Goal: Information Seeking & Learning: Learn about a topic

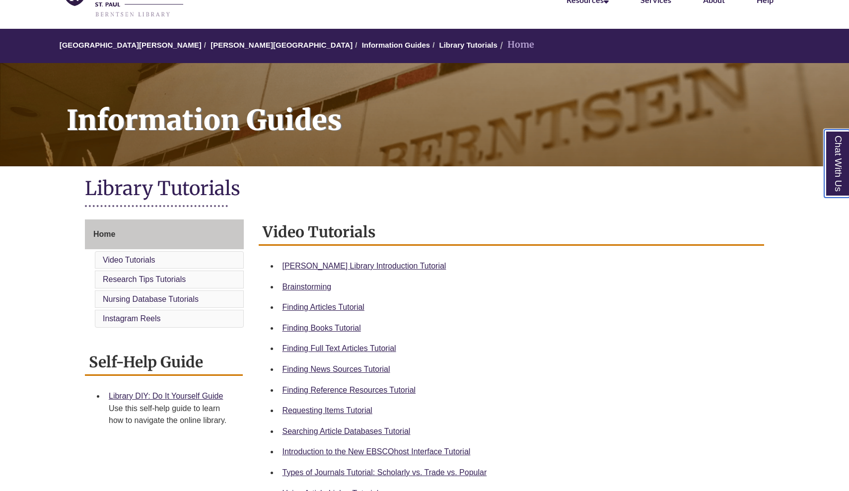
scroll to position [75, 0]
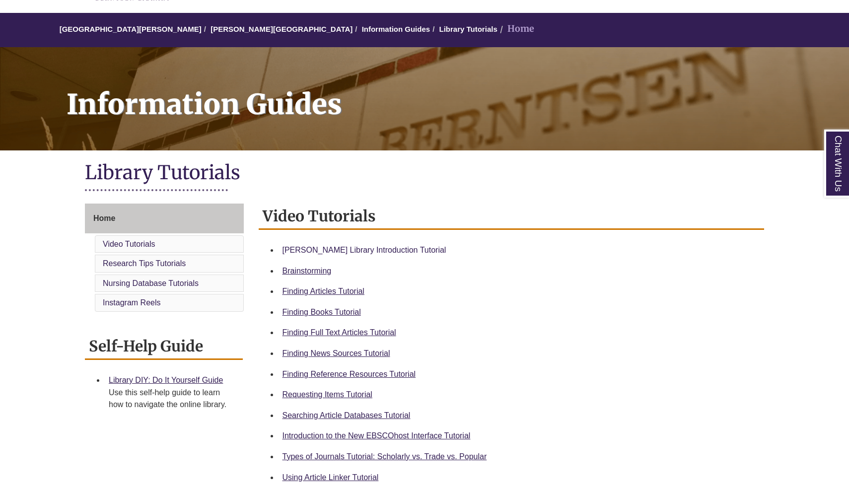
click at [363, 252] on link "Berntsen Library Introduction Tutorial" at bounding box center [365, 250] width 164 height 8
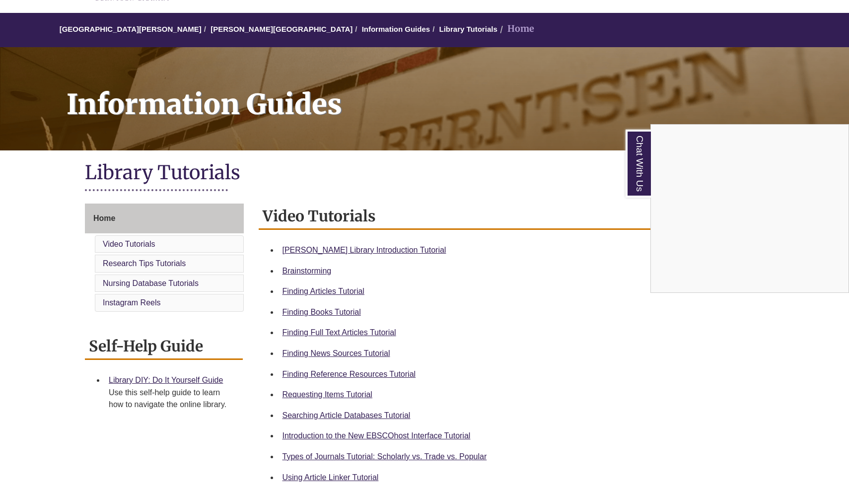
click at [372, 372] on div "Chat With Us" at bounding box center [424, 245] width 849 height 491
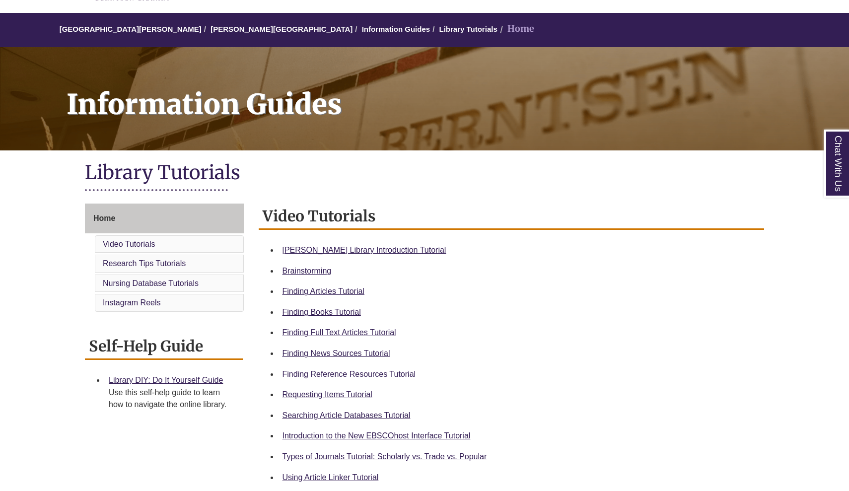
click at [342, 375] on link "Finding Reference Resources Tutorial" at bounding box center [350, 374] width 134 height 8
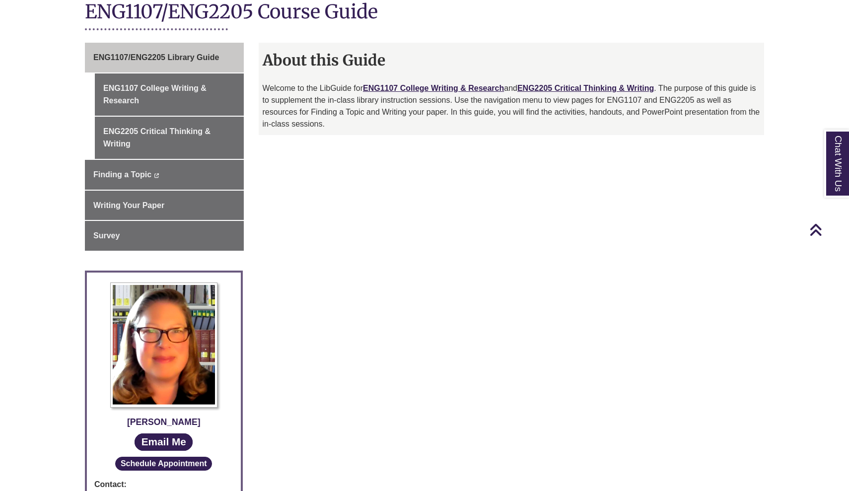
scroll to position [232, 0]
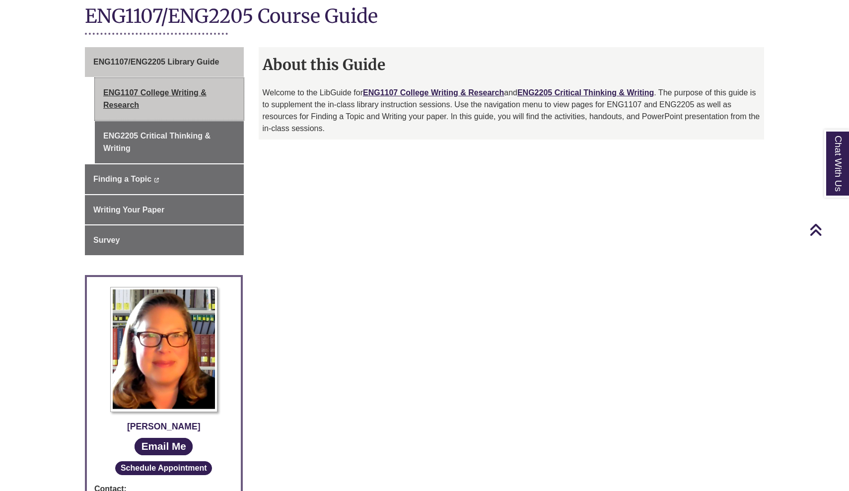
click at [200, 100] on link "ENG1107 College Writing & Research" at bounding box center [169, 99] width 149 height 42
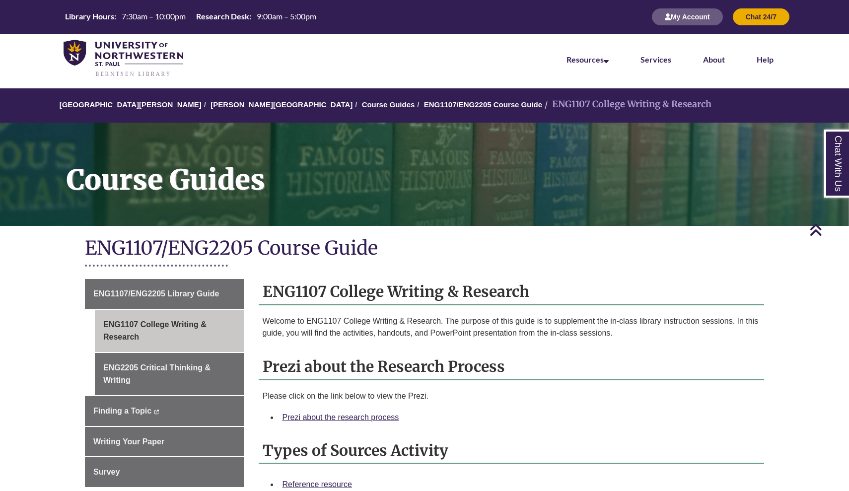
scroll to position [122, 0]
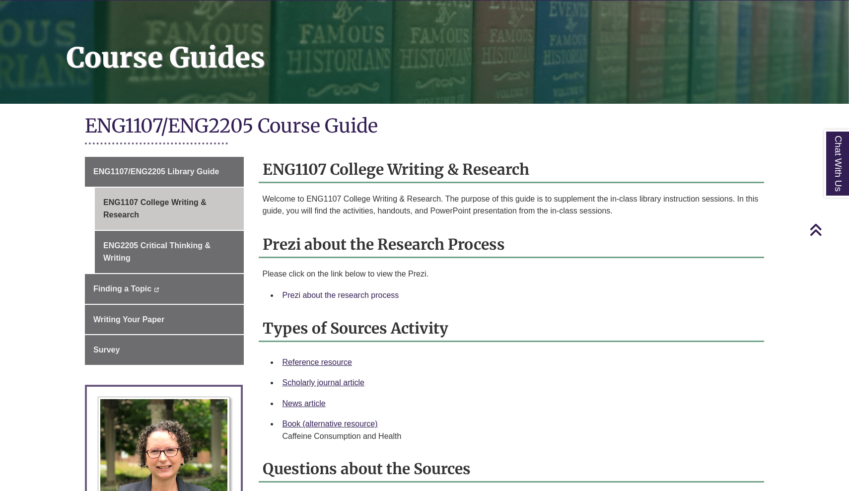
click at [348, 293] on link "Prezi about the research process" at bounding box center [341, 295] width 117 height 8
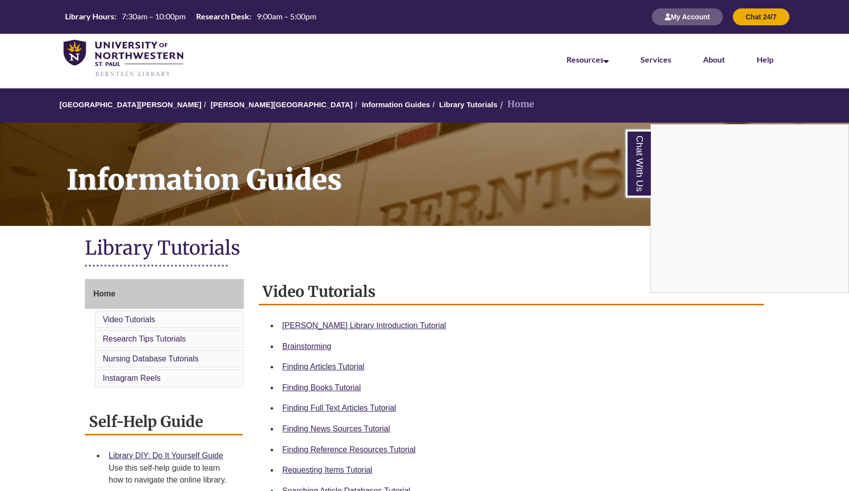
click at [178, 298] on div "Chat With Us" at bounding box center [424, 245] width 849 height 491
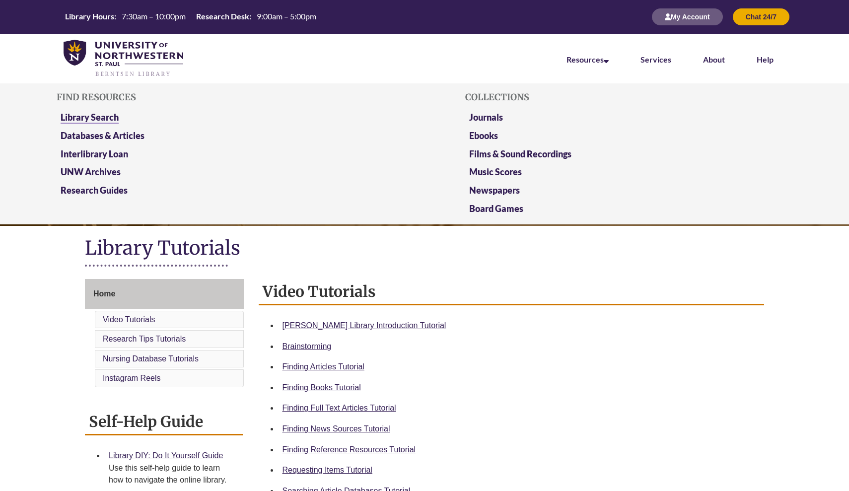
click at [85, 120] on link "Library Search" at bounding box center [90, 118] width 58 height 12
click at [134, 136] on link "Databases & Articles" at bounding box center [103, 136] width 84 height 12
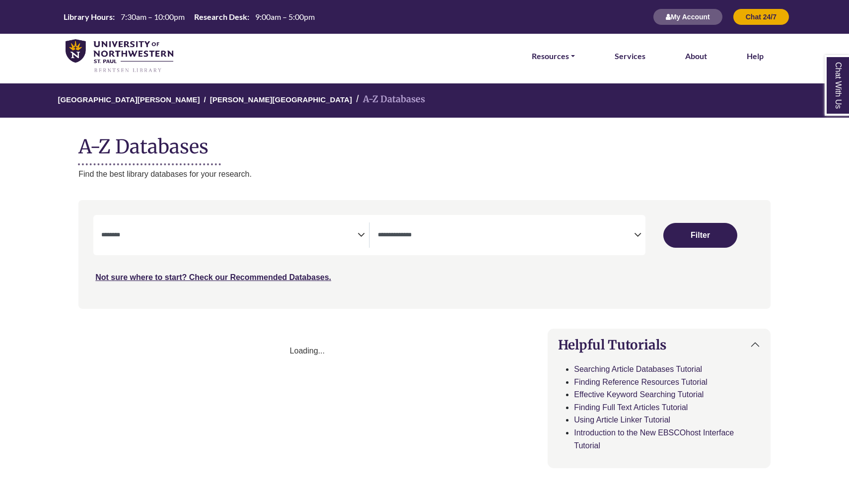
select select "Database Subject Filter"
select select "Database Types Filter"
select select "Database Subject Filter"
select select "Database Types Filter"
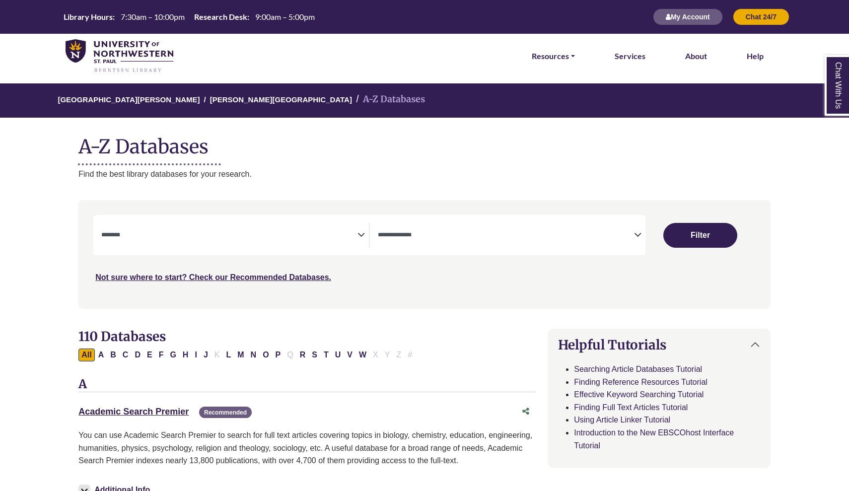
click at [357, 229] on span "Search filters" at bounding box center [229, 233] width 256 height 8
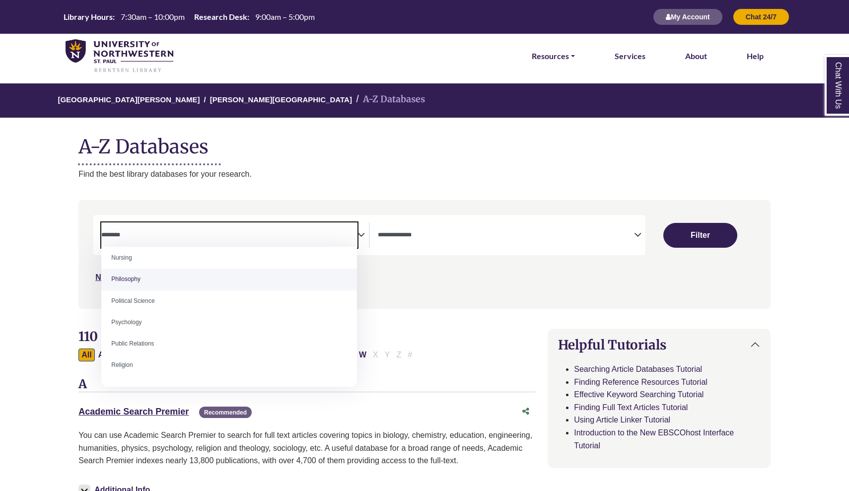
scroll to position [742, 0]
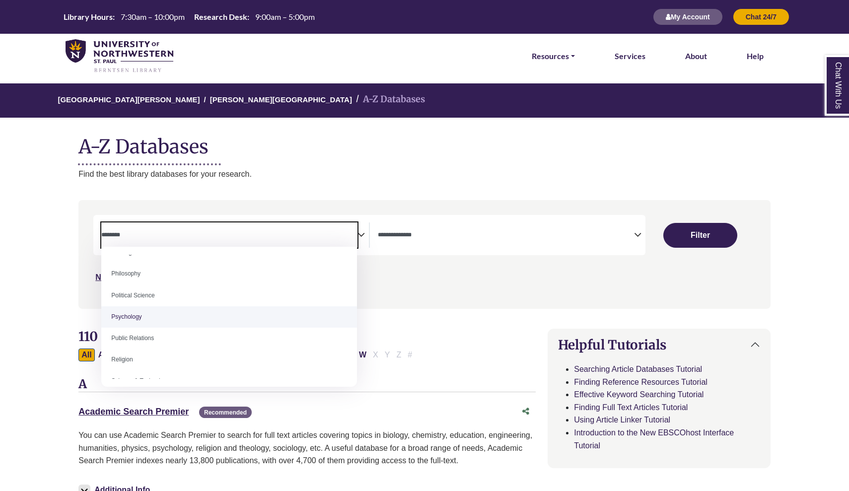
select select "*****"
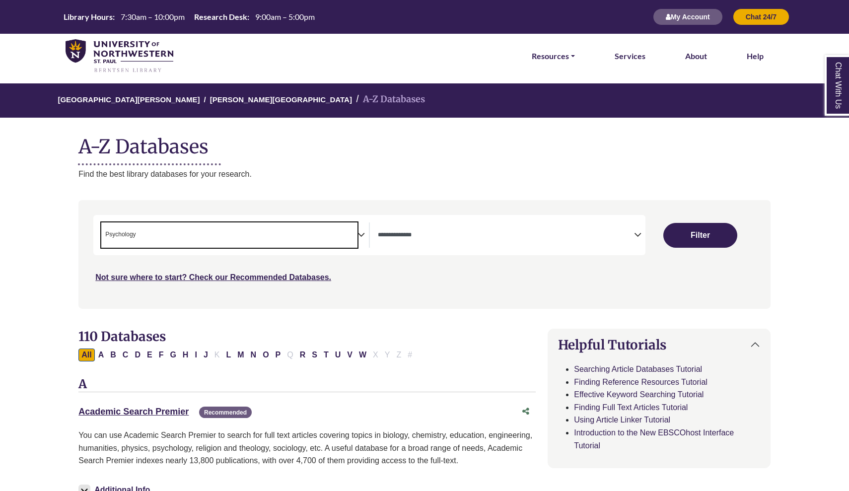
click at [563, 225] on span "Search filters" at bounding box center [506, 235] width 256 height 25
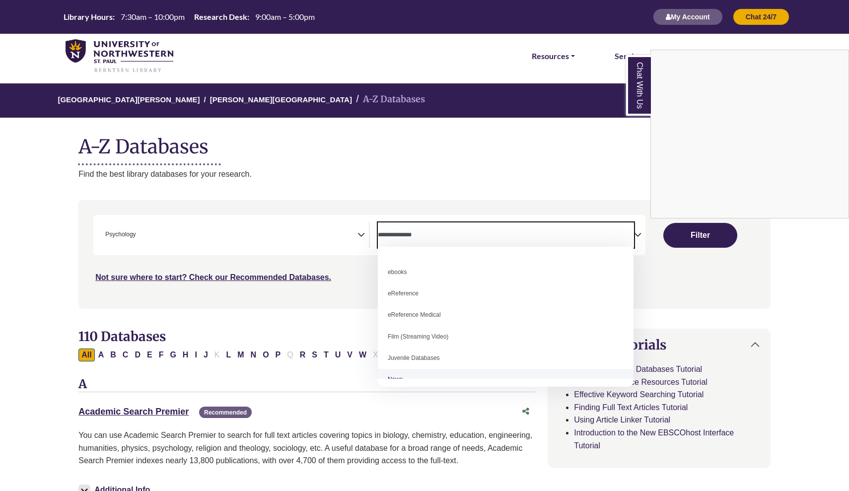
scroll to position [10, 0]
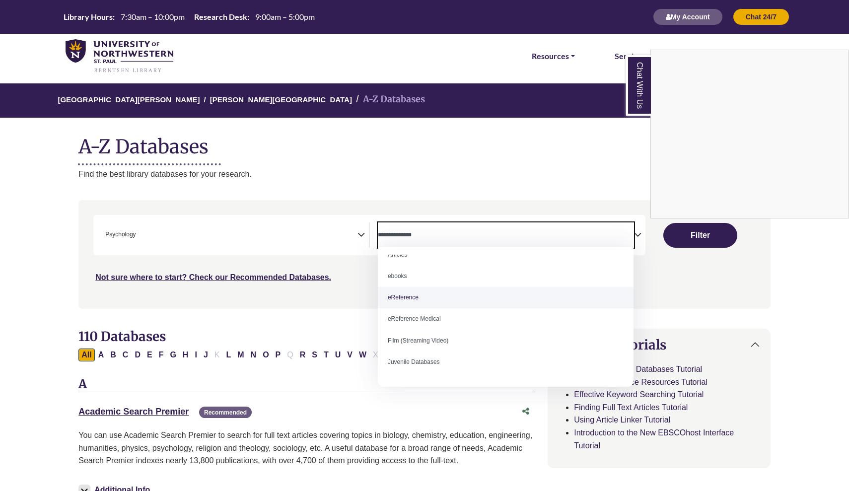
select select "*****"
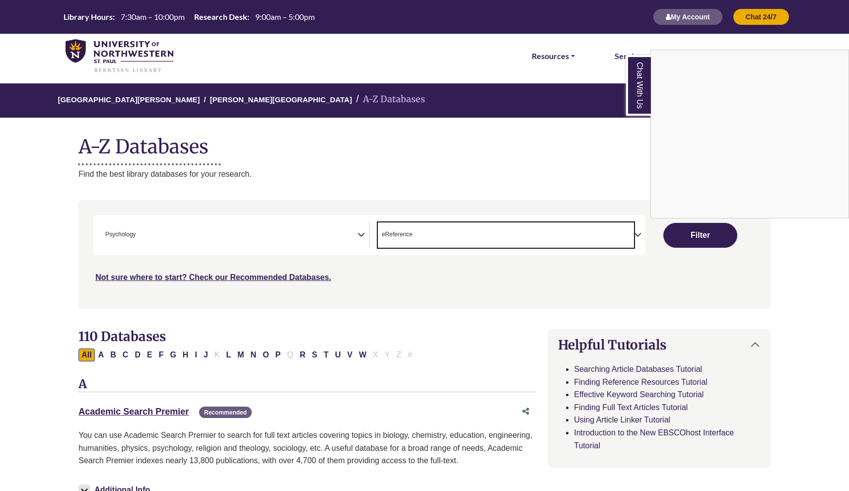
scroll to position [19, 0]
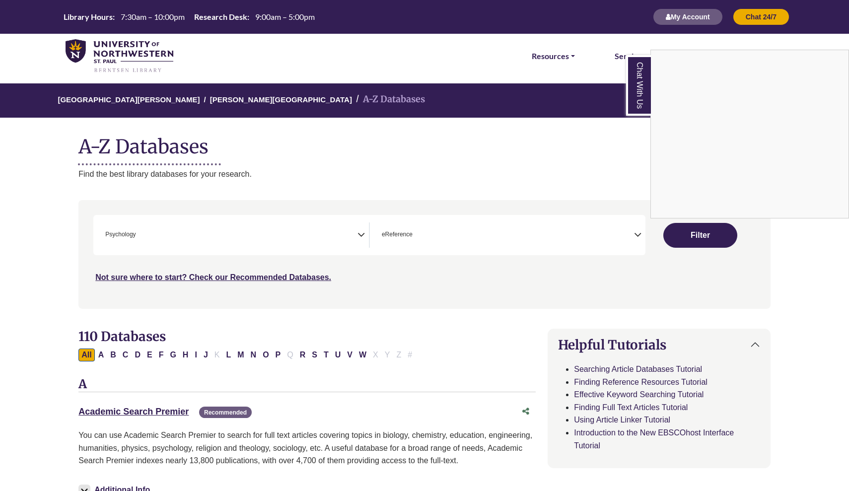
click at [716, 235] on div "Chat With Us" at bounding box center [424, 245] width 849 height 491
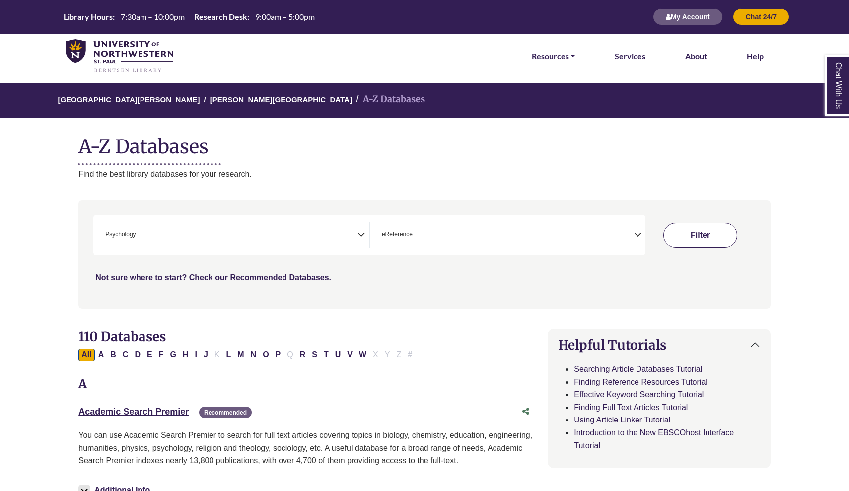
click at [695, 233] on button "Filter" at bounding box center [701, 235] width 74 height 25
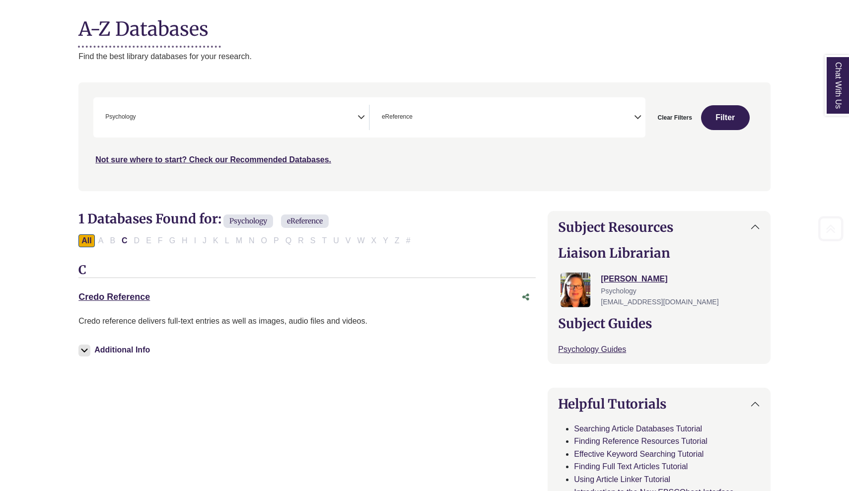
scroll to position [128, 0]
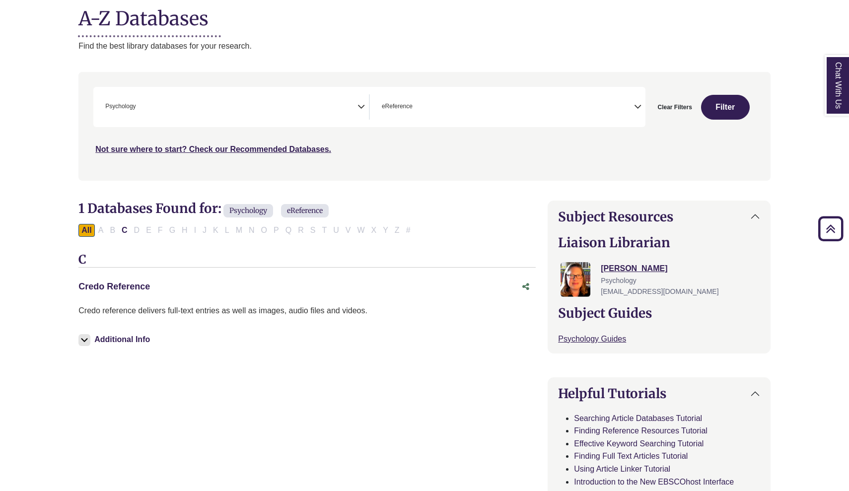
click at [110, 282] on link "Credo Reference This link opens in a new window" at bounding box center [114, 287] width 72 height 10
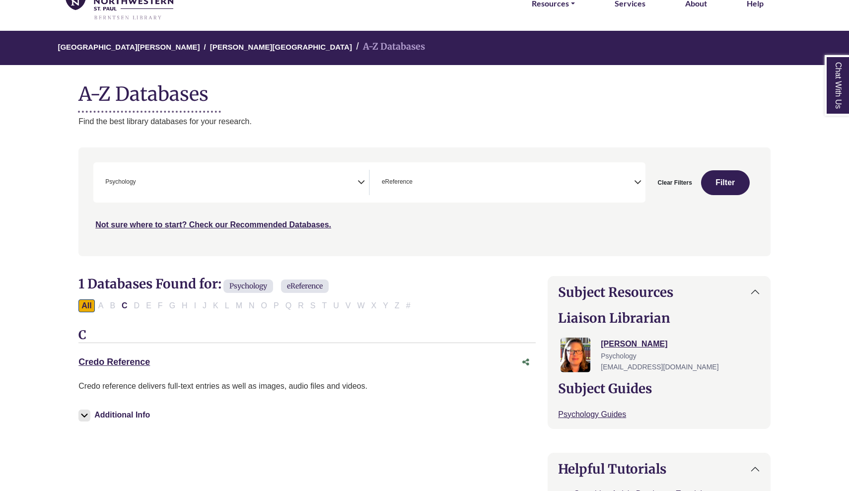
scroll to position [53, 0]
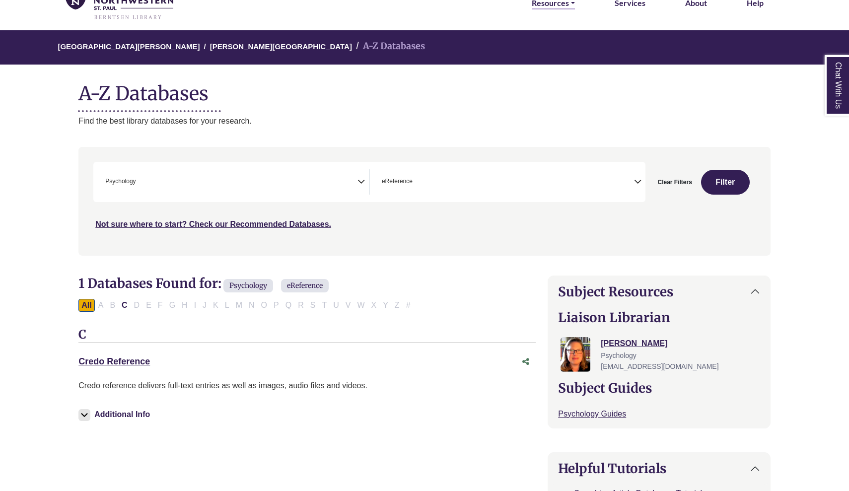
click at [554, 0] on link "Resources" at bounding box center [553, 3] width 43 height 13
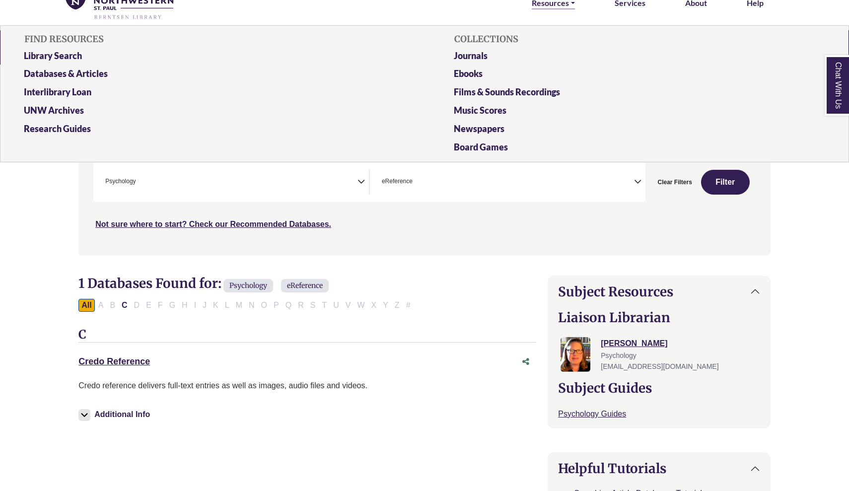
scroll to position [50, 0]
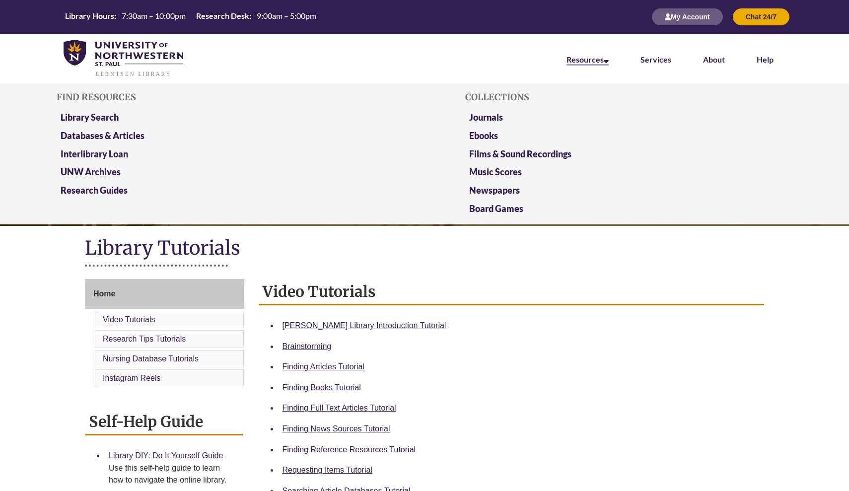
click at [598, 59] on link "Resources" at bounding box center [588, 60] width 42 height 11
click at [114, 118] on link "Library Search" at bounding box center [90, 118] width 58 height 12
